Goal: Browse casually: Explore the website without a specific task or goal

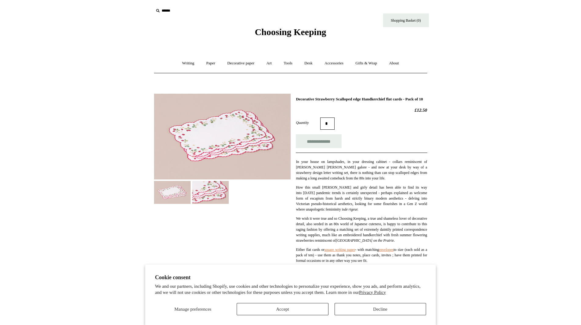
click at [293, 36] on span "Choosing Keeping" at bounding box center [290, 32] width 71 height 10
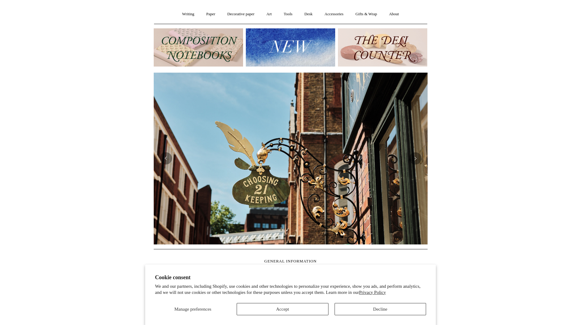
scroll to position [61, 0]
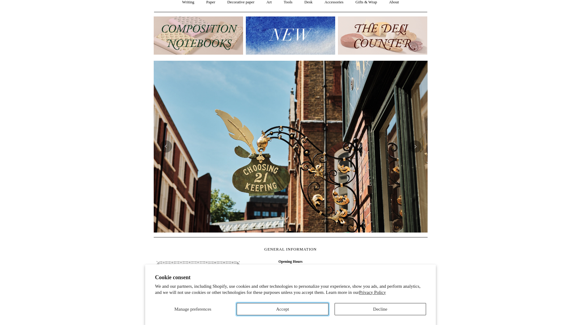
click at [290, 307] on button "Accept" at bounding box center [282, 309] width 91 height 12
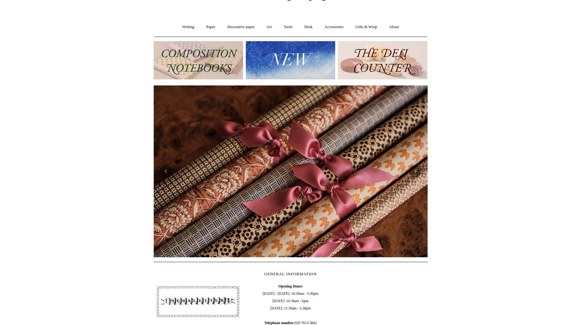
scroll to position [6, 0]
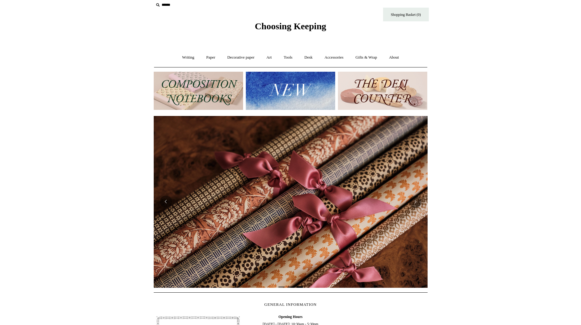
click at [299, 57] on ul "Writing + Pens by brand + Kaweco Lamy Ohnishi Seisakusho Pelikan Tetzbo Pilot P…" at bounding box center [291, 57] width 228 height 16
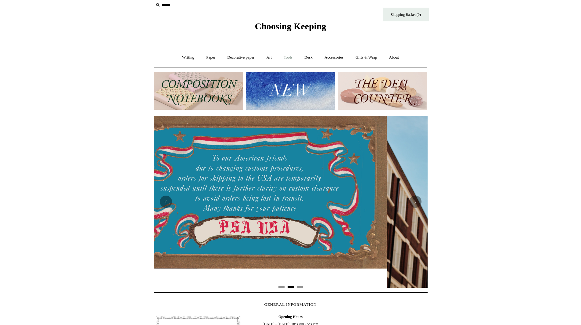
click at [292, 56] on link "Tools +" at bounding box center [288, 57] width 20 height 16
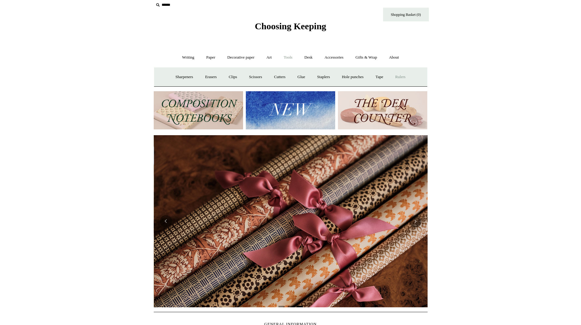
scroll to position [0, 548]
click at [410, 78] on link "Rulers" at bounding box center [400, 77] width 21 height 16
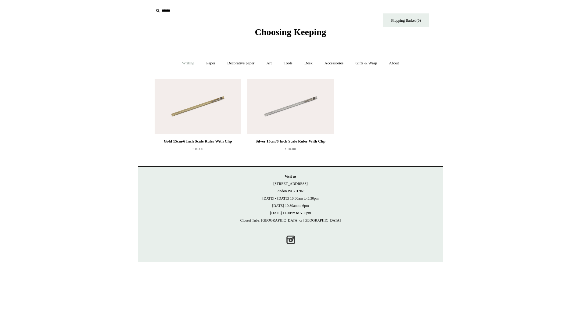
click at [184, 63] on link "Writing +" at bounding box center [188, 63] width 23 height 16
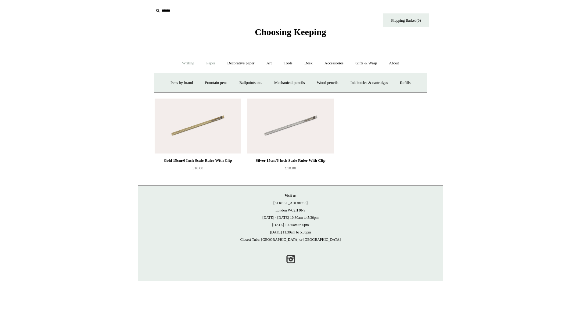
click at [213, 63] on link "Paper +" at bounding box center [211, 63] width 20 height 16
click at [245, 83] on link "📆 Dated Diaries 📆" at bounding box center [242, 83] width 45 height 16
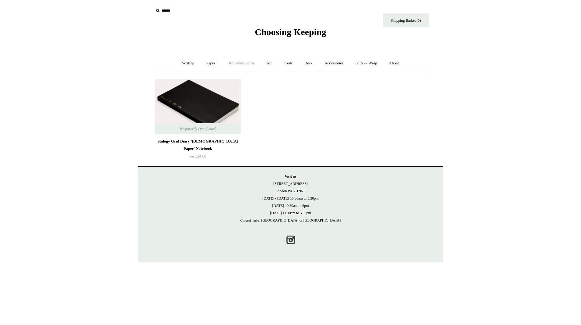
click at [245, 63] on link "Decorative paper +" at bounding box center [241, 63] width 38 height 16
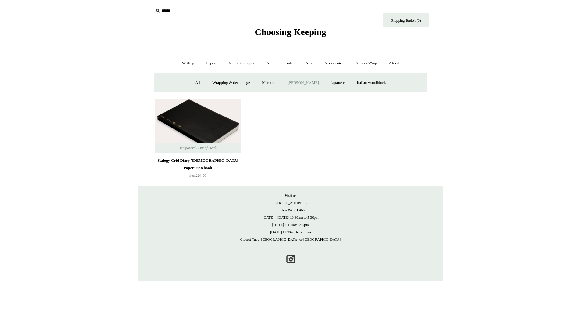
click at [302, 84] on link "[PERSON_NAME]" at bounding box center [303, 83] width 42 height 16
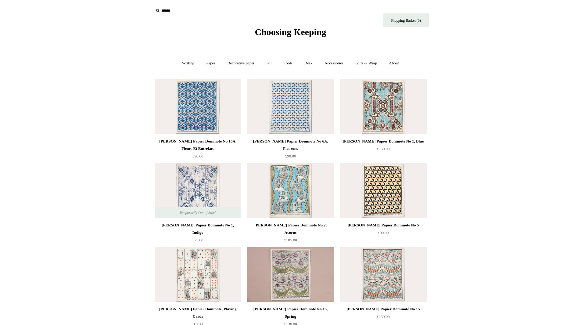
click at [263, 66] on link "Art +" at bounding box center [269, 63] width 16 height 16
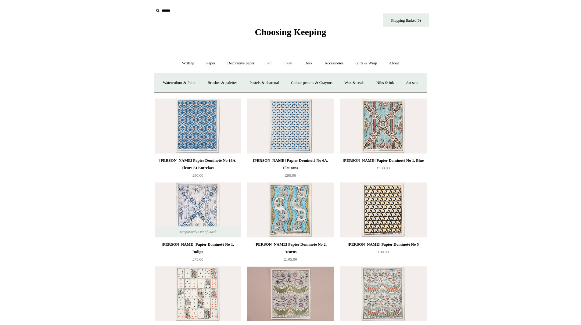
click at [284, 63] on link "Tools +" at bounding box center [288, 63] width 20 height 16
click at [249, 80] on link "Scissors" at bounding box center [256, 83] width 24 height 16
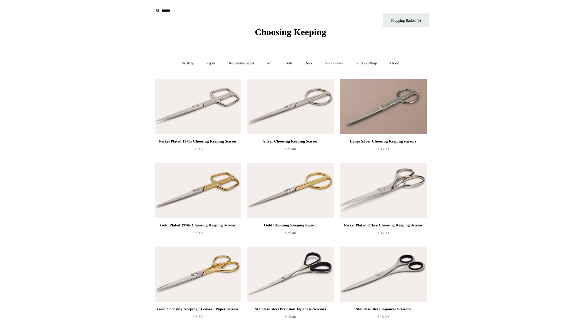
click at [332, 65] on link "Accessories +" at bounding box center [334, 63] width 30 height 16
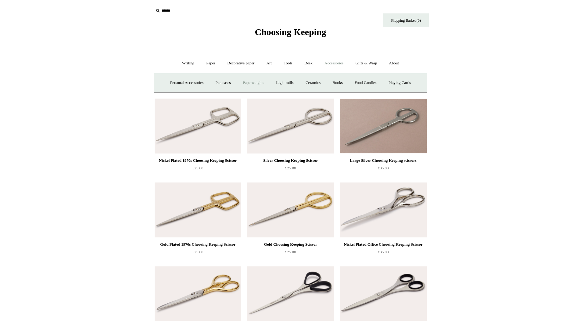
click at [252, 82] on link "Paperweights +" at bounding box center [253, 83] width 32 height 16
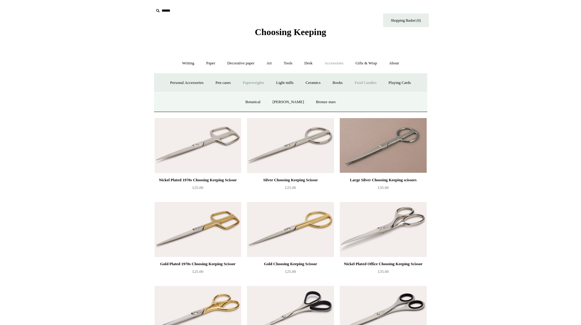
click at [374, 81] on link "Food Candles" at bounding box center [365, 83] width 33 height 16
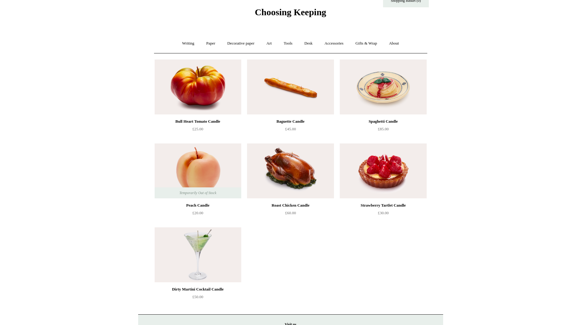
scroll to position [30, 0]
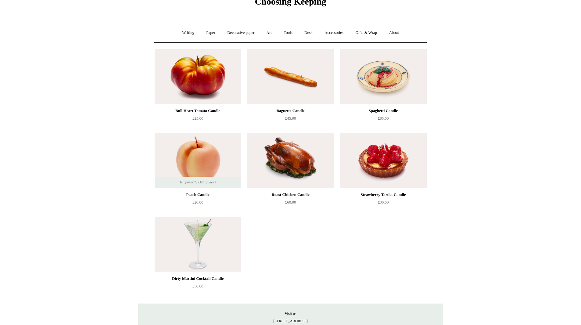
click at [201, 106] on div "Bull Heart Tomato Candle £25.00" at bounding box center [198, 90] width 87 height 83
click at [204, 110] on div "Bull Heart Tomato Candle" at bounding box center [198, 110] width 84 height 7
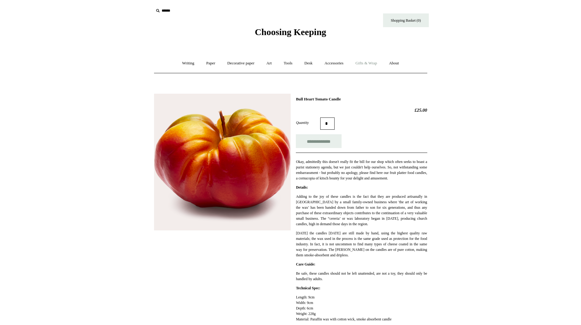
click at [368, 65] on link "Gifts & Wrap +" at bounding box center [366, 63] width 33 height 16
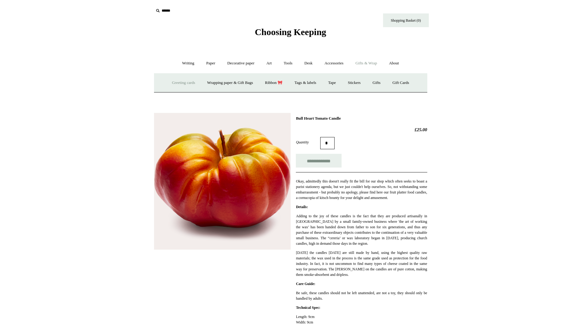
click at [169, 84] on link "Greeting cards +" at bounding box center [183, 83] width 34 height 16
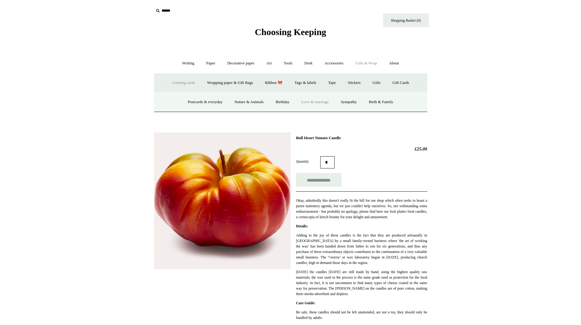
click at [315, 99] on link "Love & marriage" at bounding box center [315, 102] width 38 height 16
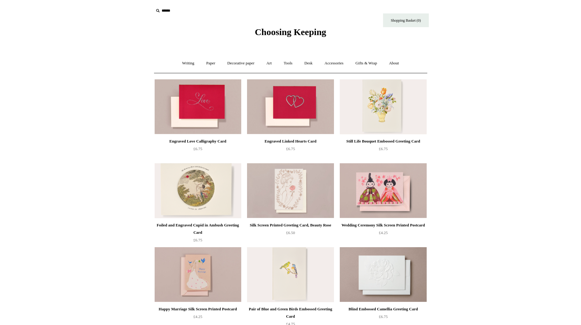
scroll to position [30, 0]
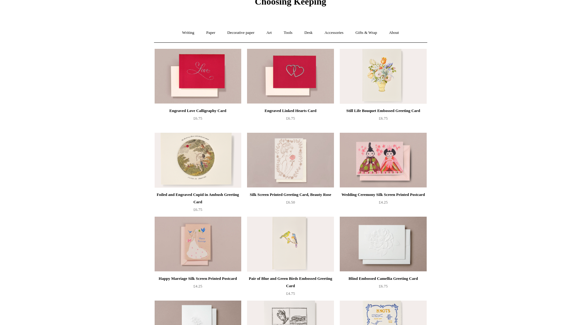
click at [189, 193] on div "Foiled and Engraved Cupid in Ambush Greeting Card" at bounding box center [198, 198] width 84 height 15
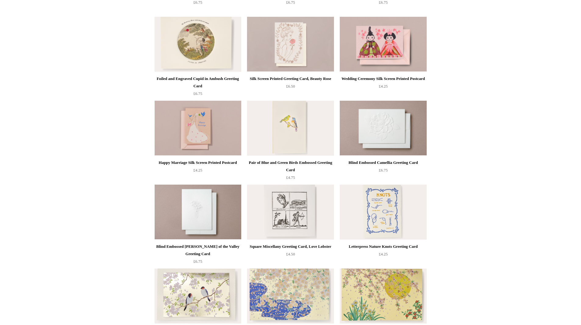
scroll to position [152, 0]
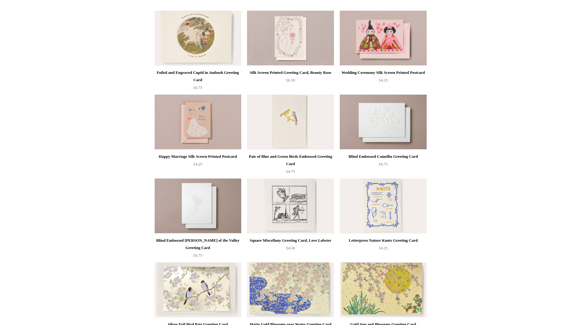
click at [313, 216] on img at bounding box center [290, 205] width 87 height 55
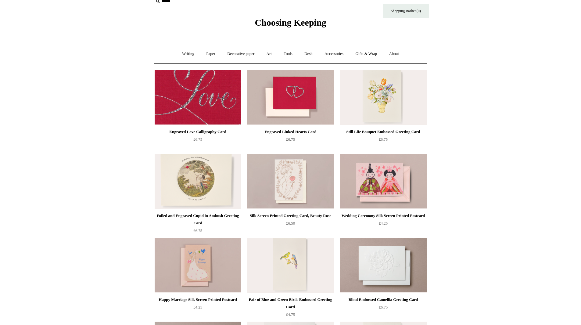
scroll to position [0, 0]
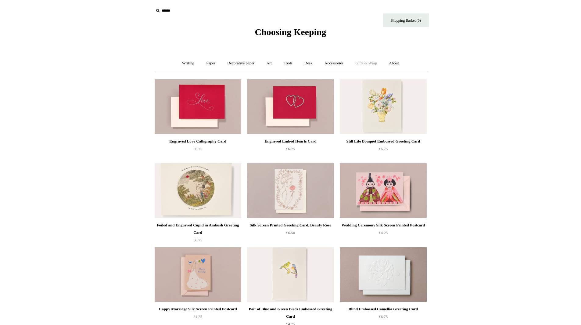
click at [373, 63] on link "Gifts & Wrap +" at bounding box center [366, 63] width 33 height 16
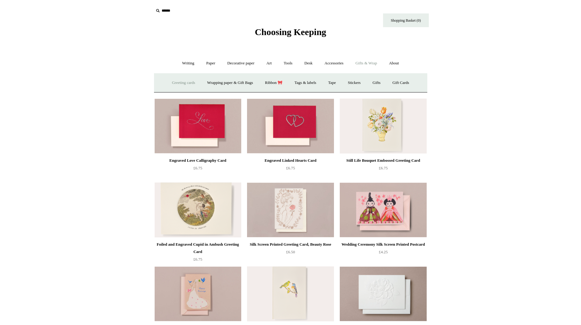
click at [177, 83] on link "Greeting cards +" at bounding box center [183, 83] width 34 height 16
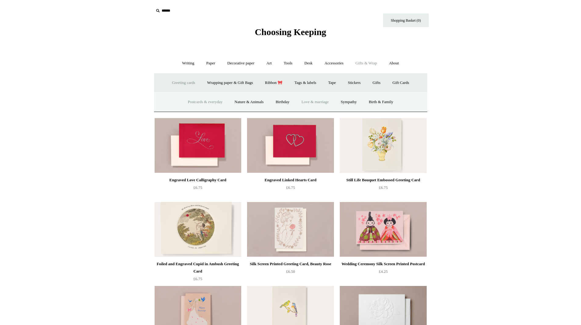
click at [198, 98] on link "Postcards & everyday" at bounding box center [205, 102] width 46 height 16
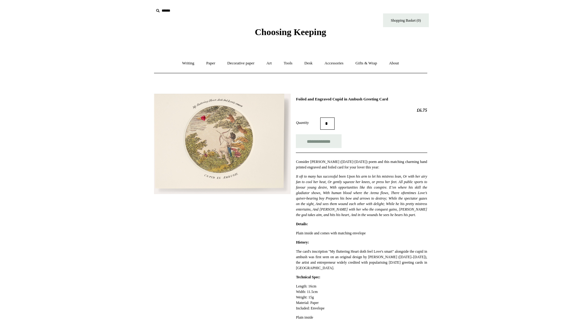
click at [211, 150] on img at bounding box center [222, 144] width 137 height 101
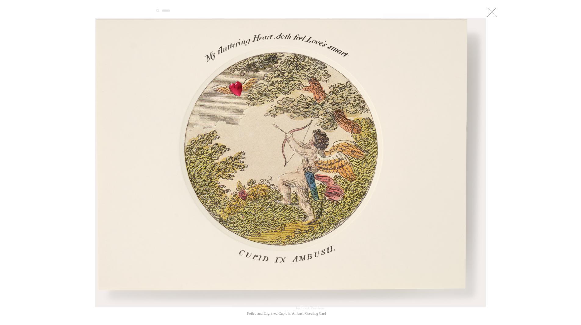
click at [493, 15] on link at bounding box center [492, 12] width 12 height 12
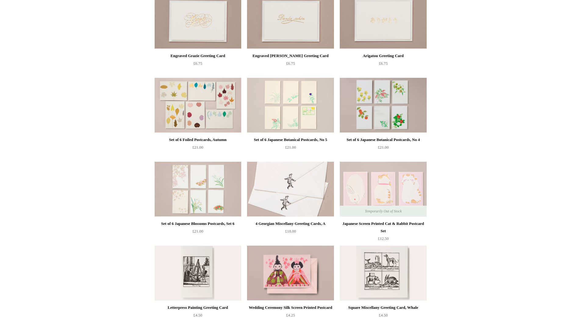
scroll to position [91, 0]
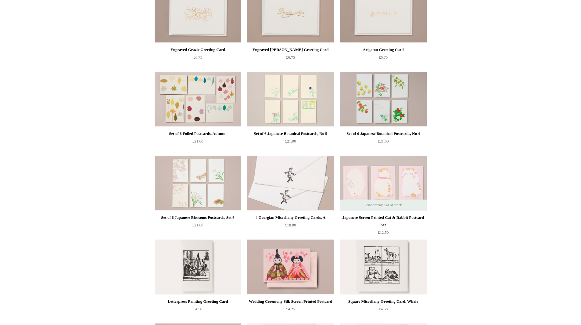
click at [277, 174] on img at bounding box center [290, 182] width 87 height 55
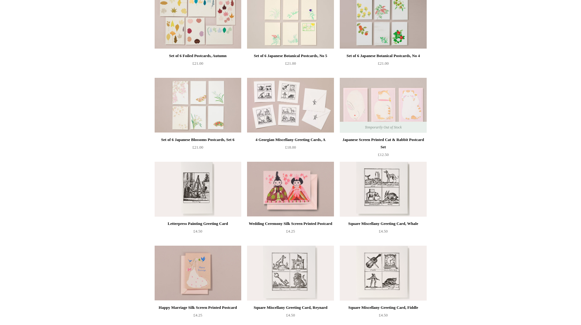
scroll to position [183, 0]
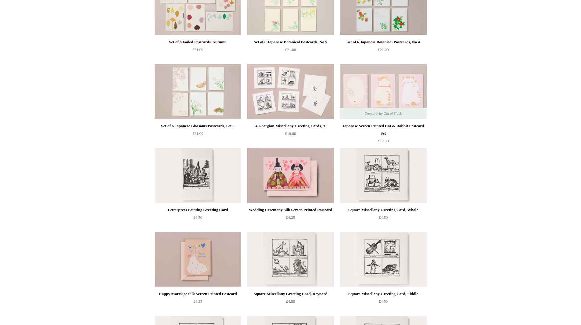
click at [174, 153] on img at bounding box center [198, 175] width 87 height 55
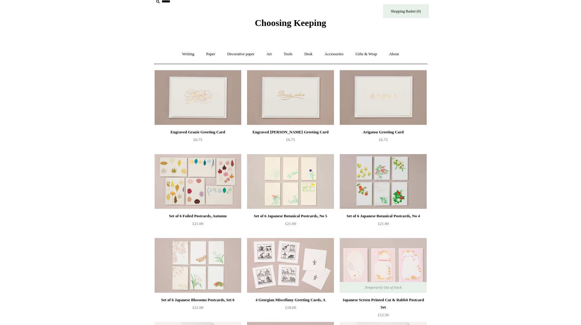
scroll to position [0, 0]
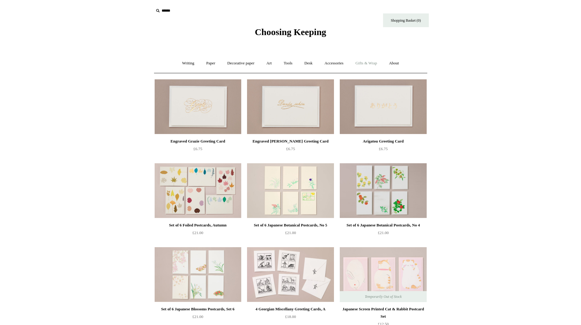
click at [380, 59] on link "Gifts & Wrap +" at bounding box center [366, 63] width 33 height 16
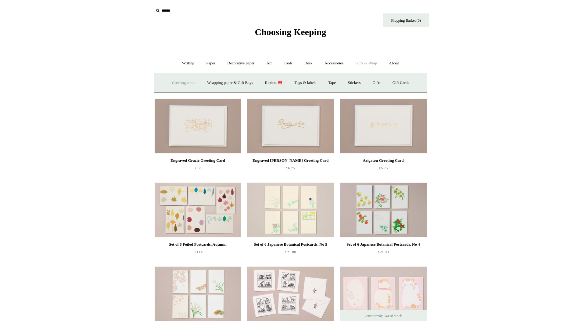
click at [188, 85] on link "Greeting cards +" at bounding box center [183, 83] width 34 height 16
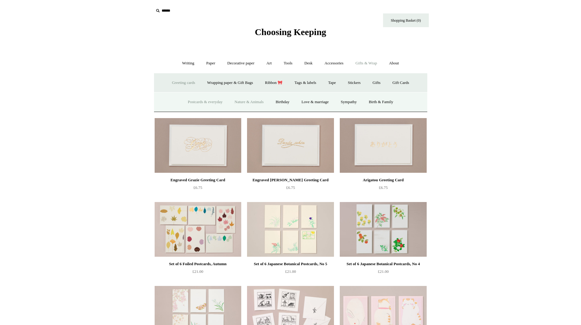
click at [243, 102] on link "Nature & Animals" at bounding box center [249, 102] width 40 height 16
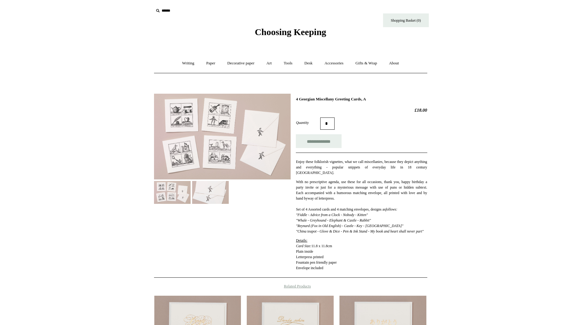
click at [204, 127] on img at bounding box center [222, 137] width 137 height 86
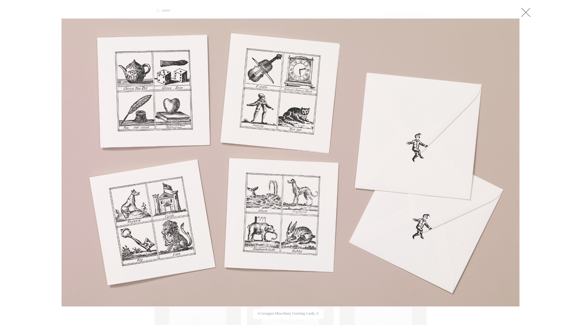
click at [532, 13] on div at bounding box center [290, 238] width 581 height 477
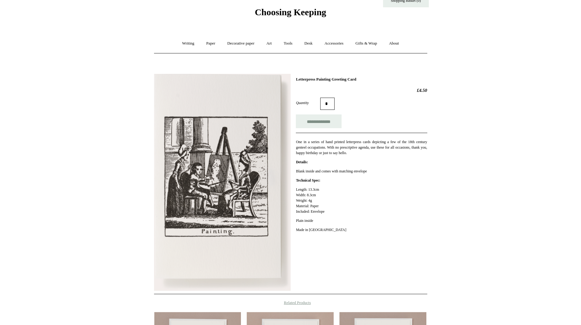
scroll to position [30, 0]
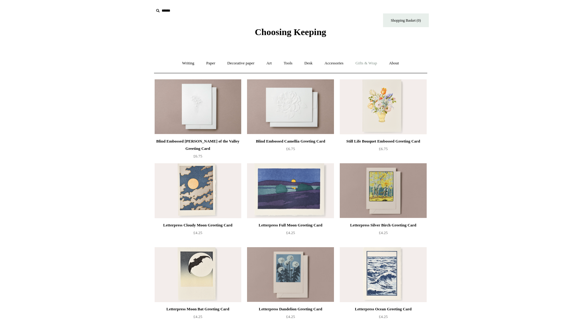
click at [366, 61] on link "Gifts & Wrap +" at bounding box center [366, 63] width 33 height 16
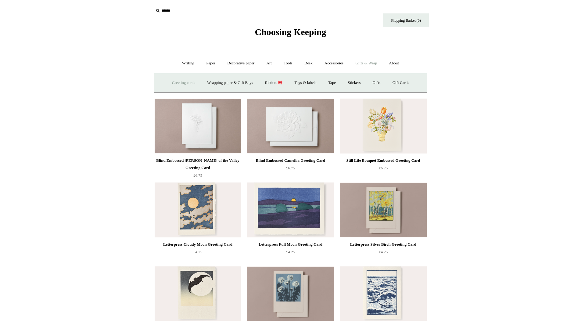
click at [181, 81] on link "Greeting cards +" at bounding box center [183, 83] width 34 height 16
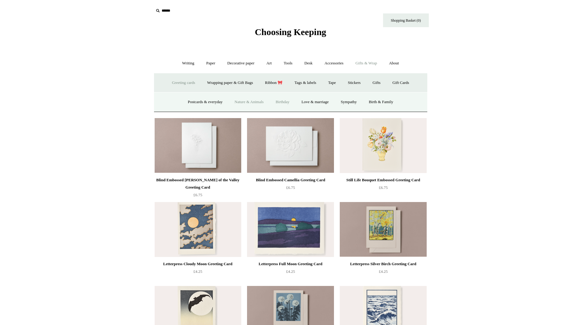
click at [283, 102] on link "Birthday" at bounding box center [282, 102] width 25 height 16
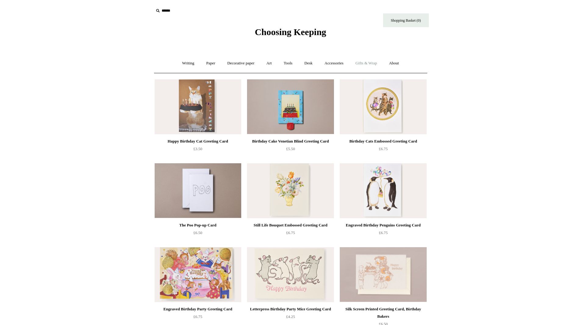
click at [364, 64] on link "Gifts & Wrap +" at bounding box center [366, 63] width 33 height 16
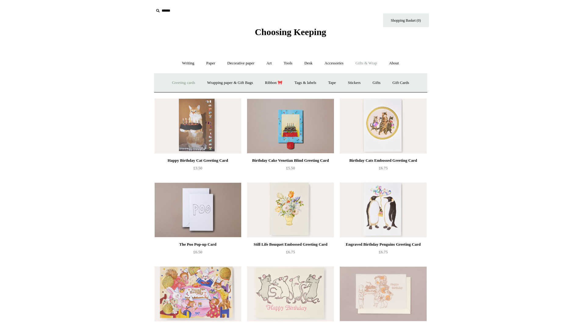
click at [185, 84] on link "Greeting cards +" at bounding box center [183, 83] width 34 height 16
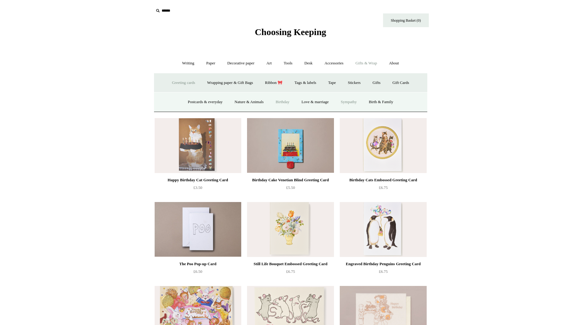
click at [360, 101] on link "Sympathy" at bounding box center [348, 102] width 27 height 16
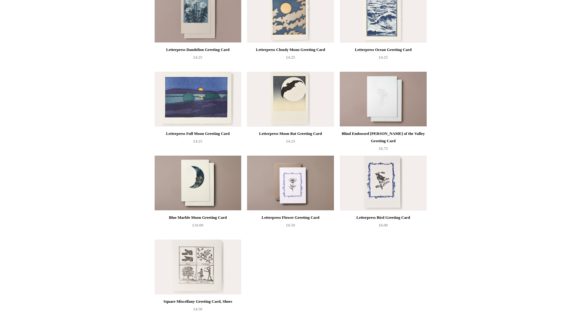
scroll to position [122, 0]
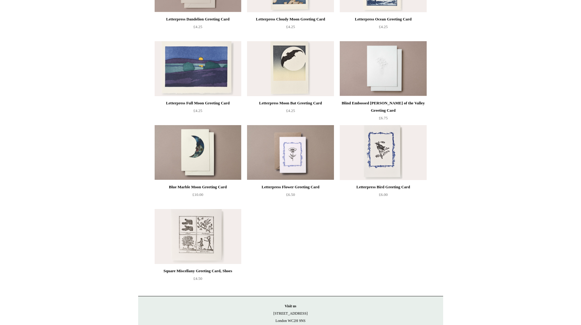
click at [308, 187] on div "Letterpress Flower Greeting Card" at bounding box center [290, 186] width 84 height 7
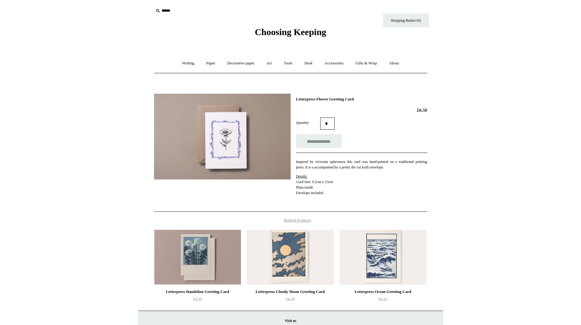
click at [229, 142] on img at bounding box center [222, 137] width 137 height 86
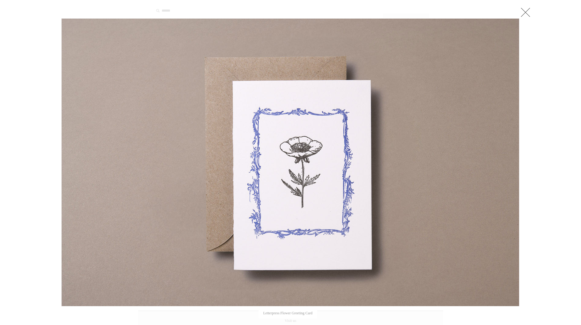
click at [525, 13] on link at bounding box center [525, 12] width 12 height 12
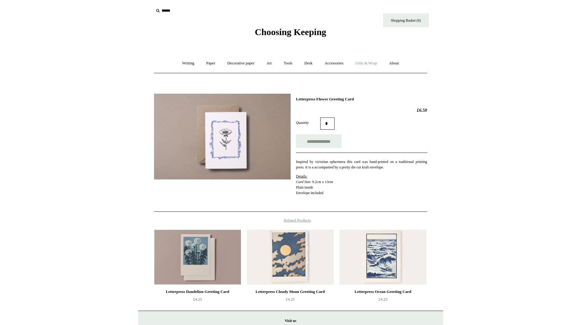
click at [361, 63] on link "Gifts & Wrap +" at bounding box center [366, 63] width 33 height 16
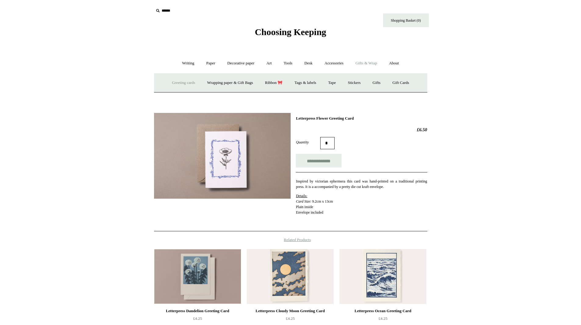
click at [181, 82] on link "Greeting cards +" at bounding box center [183, 83] width 34 height 16
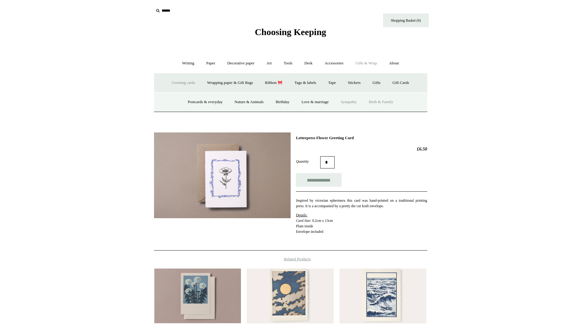
click at [388, 101] on link "Birth & Family" at bounding box center [380, 102] width 35 height 16
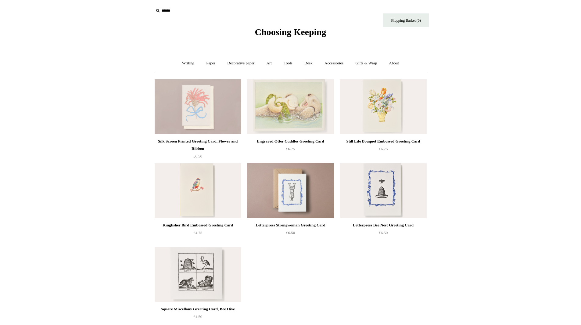
scroll to position [30, 0]
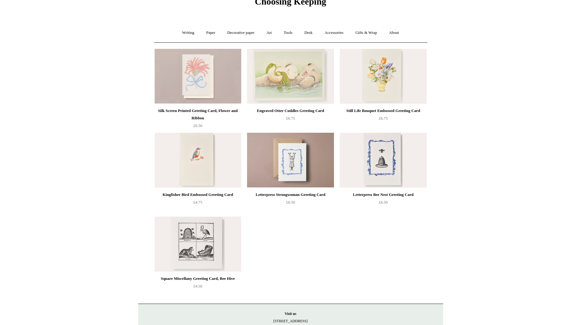
click at [387, 156] on img at bounding box center [383, 160] width 87 height 55
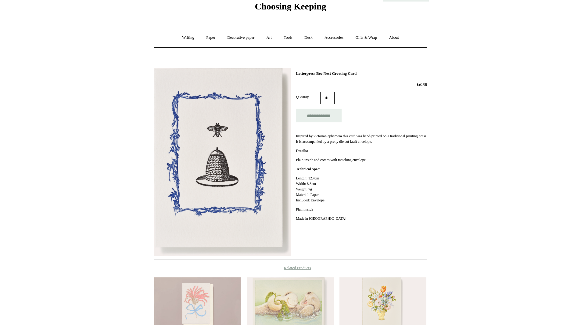
scroll to position [32, 0]
